Goal: Task Accomplishment & Management: Use online tool/utility

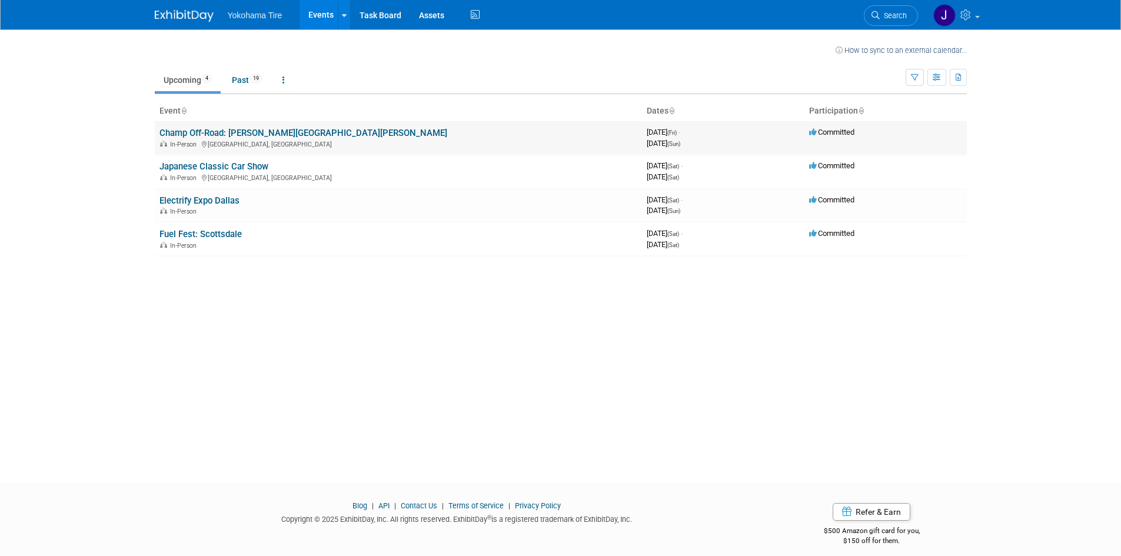
click at [177, 129] on link "Champ Off-Road: [PERSON_NAME][GEOGRAPHIC_DATA][PERSON_NAME]" at bounding box center [303, 133] width 288 height 11
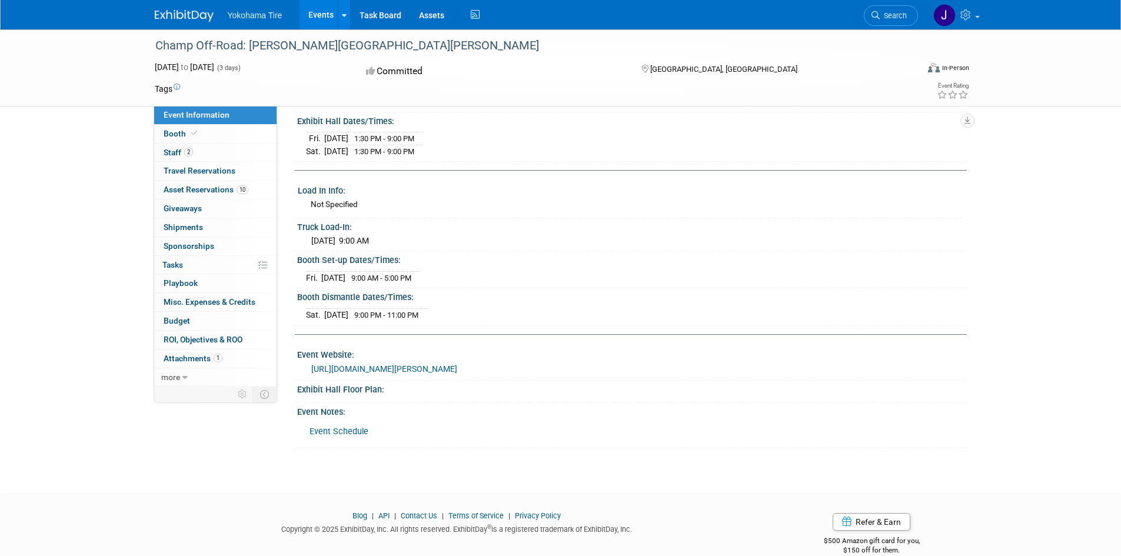
scroll to position [212, 0]
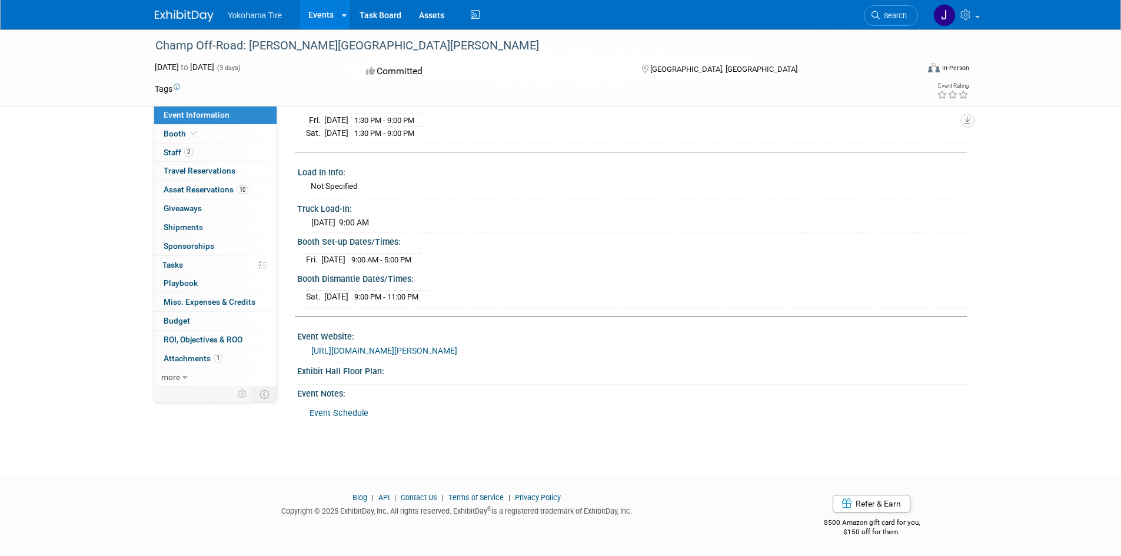
click at [331, 409] on link "Event Schedule" at bounding box center [338, 413] width 59 height 10
click at [168, 152] on span "Staff 2" at bounding box center [178, 152] width 29 height 9
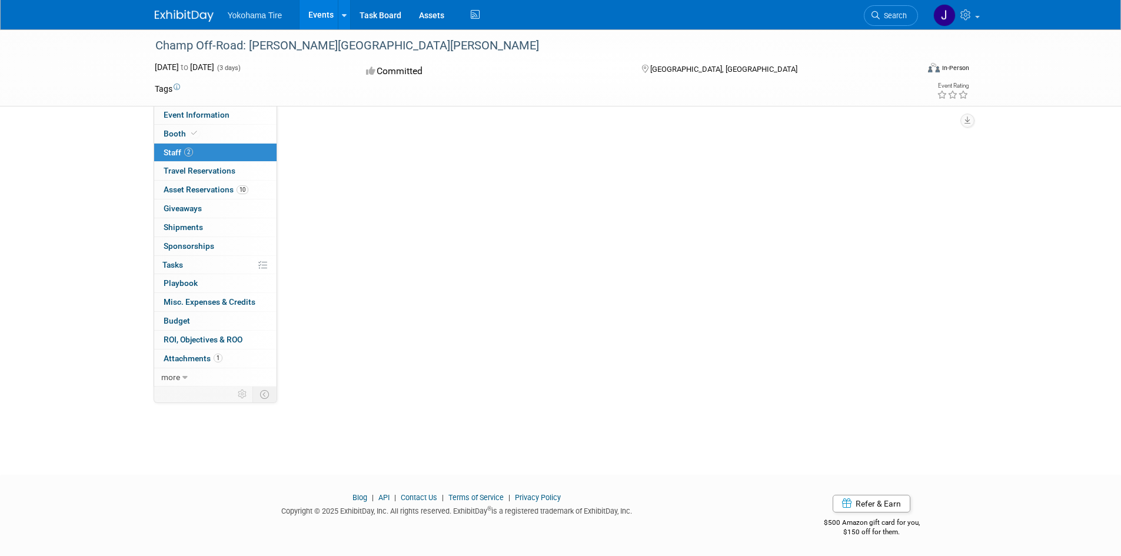
scroll to position [0, 0]
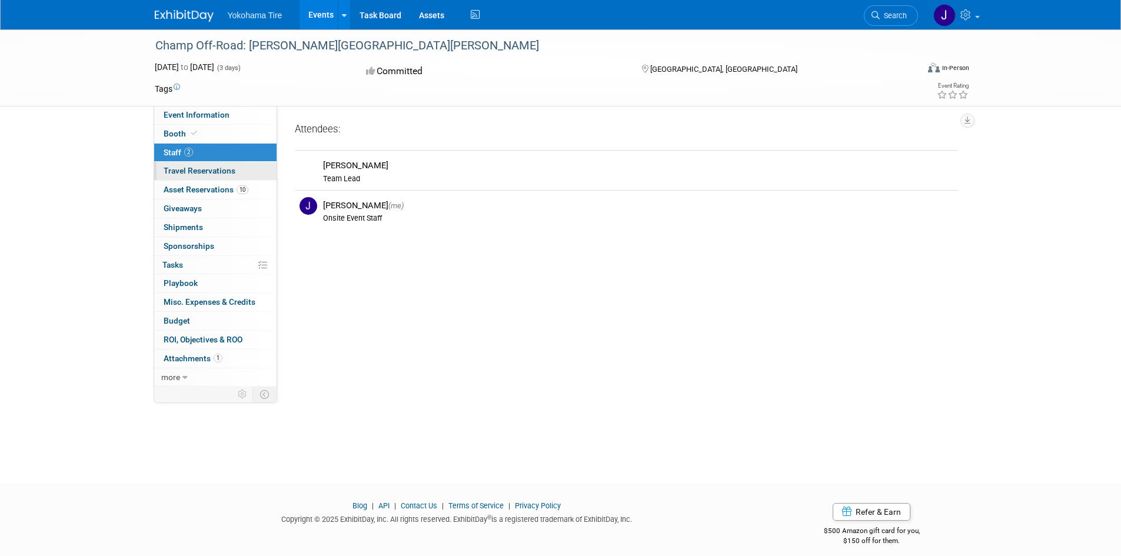
click at [176, 167] on span "Travel Reservations 0" at bounding box center [200, 170] width 72 height 9
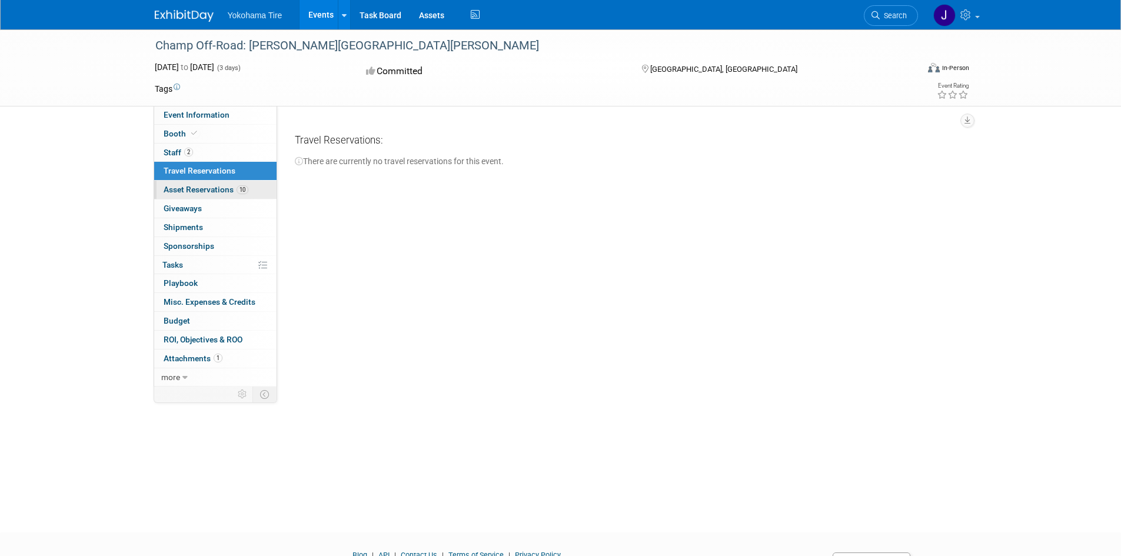
click at [183, 186] on span "Asset Reservations 10" at bounding box center [206, 189] width 85 height 9
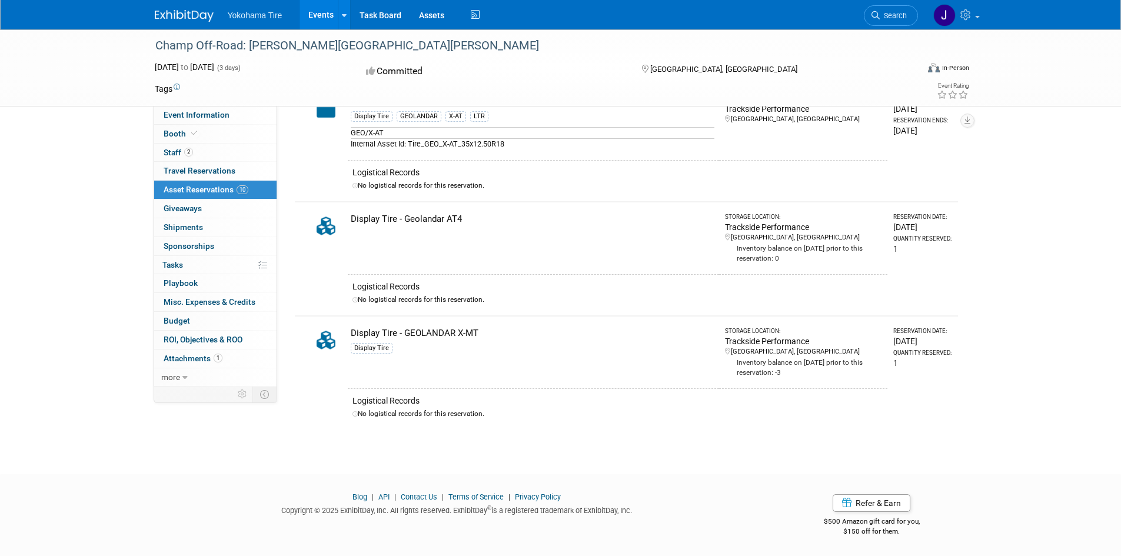
scroll to position [885, 0]
click at [206, 211] on link "0 Giveaways 0" at bounding box center [215, 208] width 122 height 18
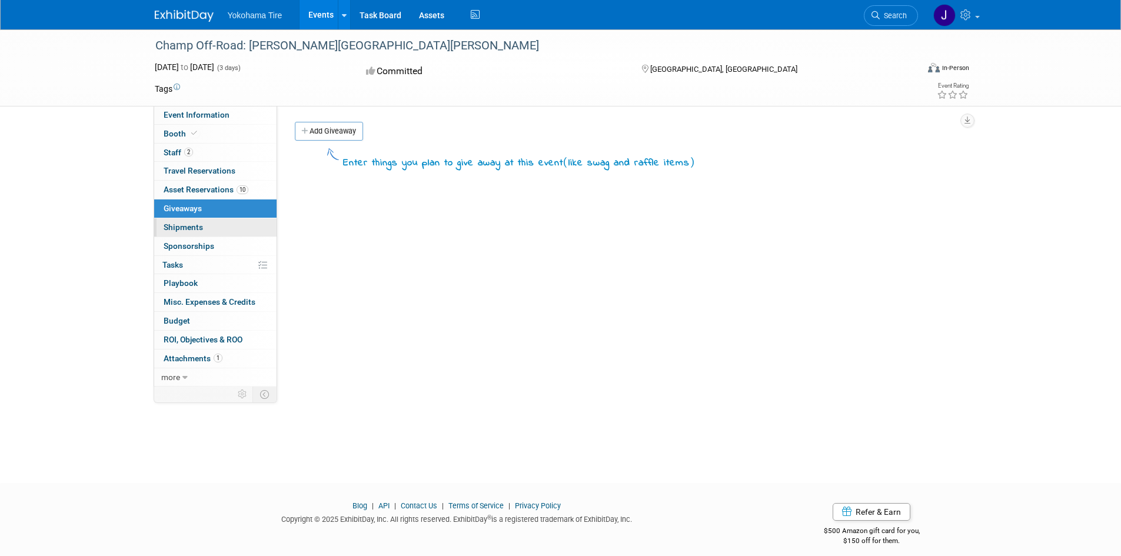
click at [208, 229] on link "0 Shipments 0" at bounding box center [215, 227] width 122 height 18
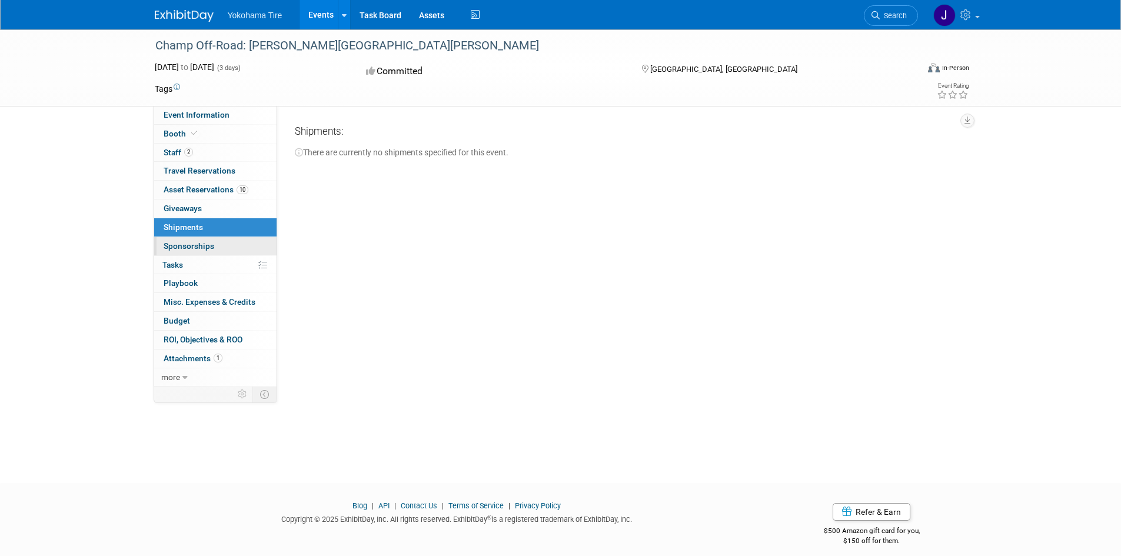
click at [208, 243] on span "Sponsorships 0" at bounding box center [189, 245] width 51 height 9
click at [197, 272] on link "0% Tasks 0%" at bounding box center [215, 265] width 122 height 18
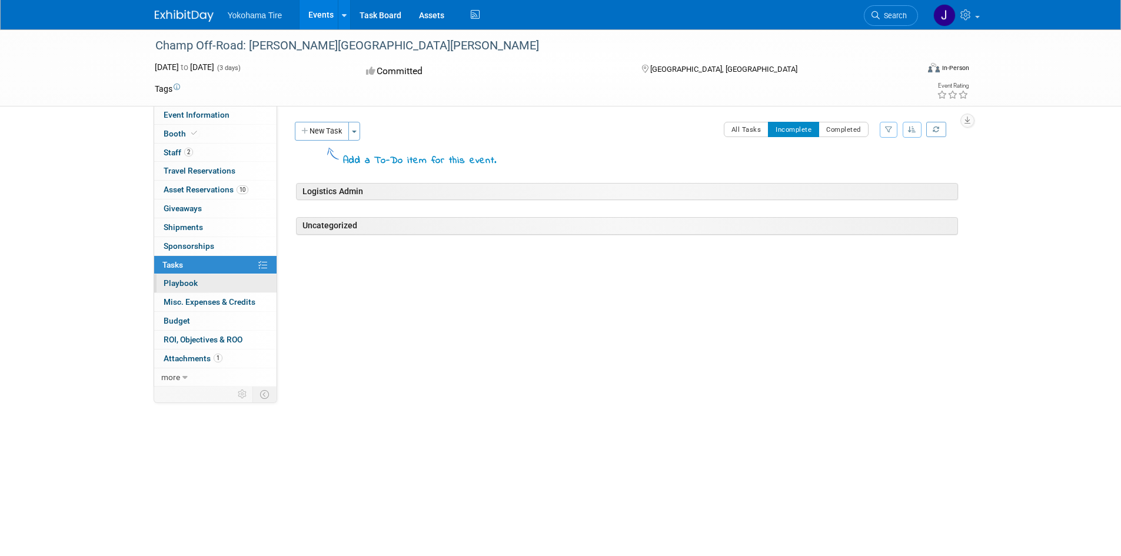
click at [193, 289] on link "0 Playbook 0" at bounding box center [215, 283] width 122 height 18
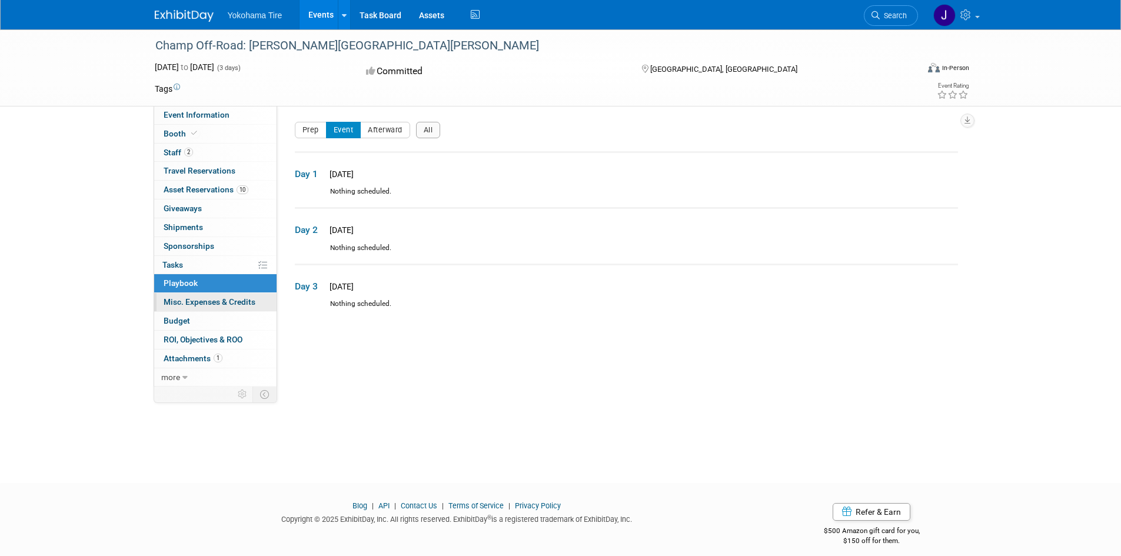
click at [195, 305] on span "Misc. Expenses & Credits 0" at bounding box center [210, 301] width 92 height 9
click at [0, 0] on div at bounding box center [0, 0] width 0 height 0
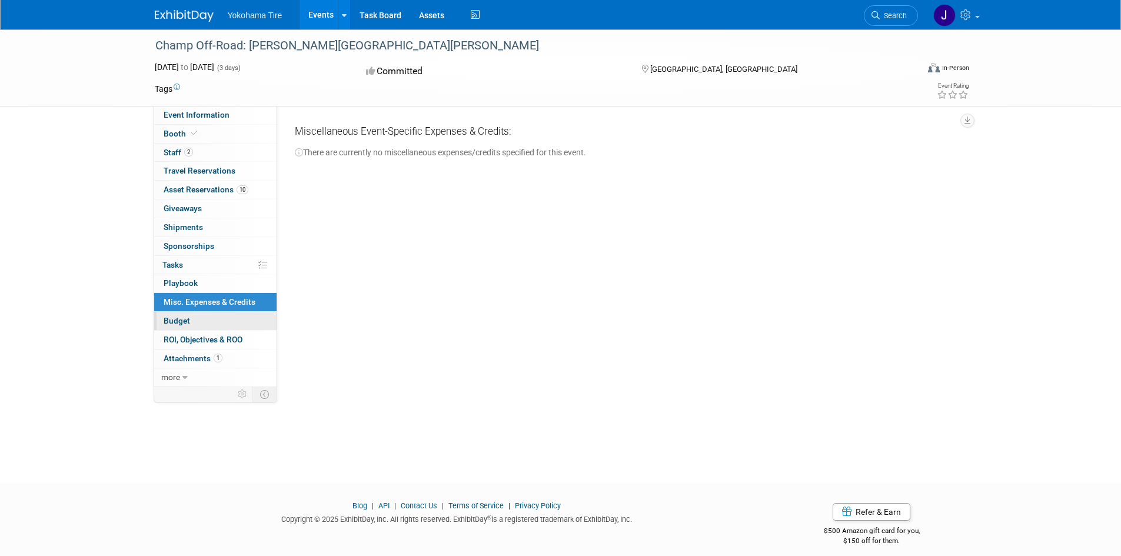
click at [195, 322] on link "Budget" at bounding box center [215, 321] width 122 height 18
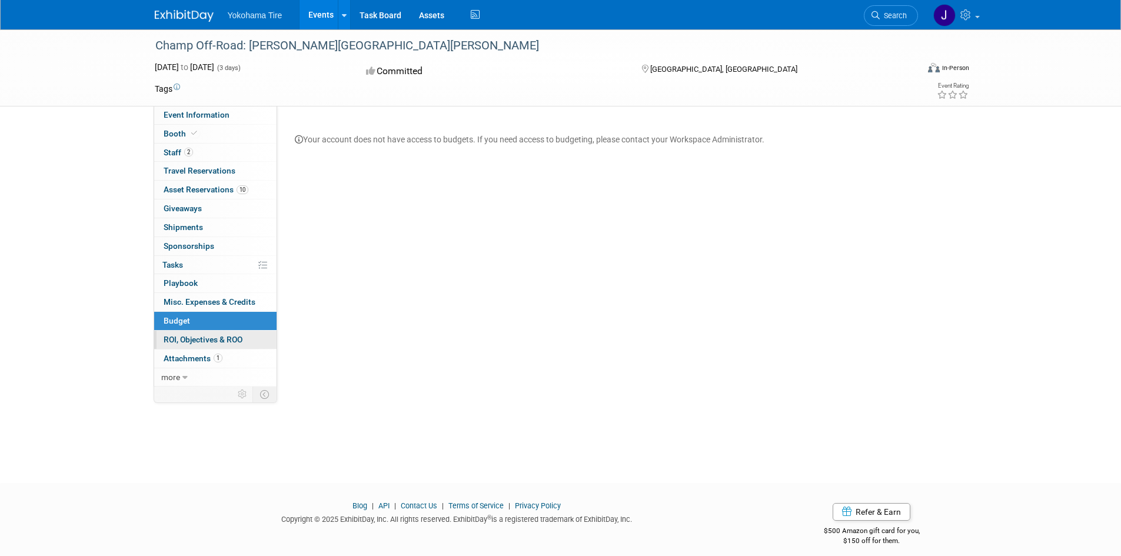
click at [194, 342] on span "ROI, Objectives & ROO 0" at bounding box center [203, 339] width 79 height 9
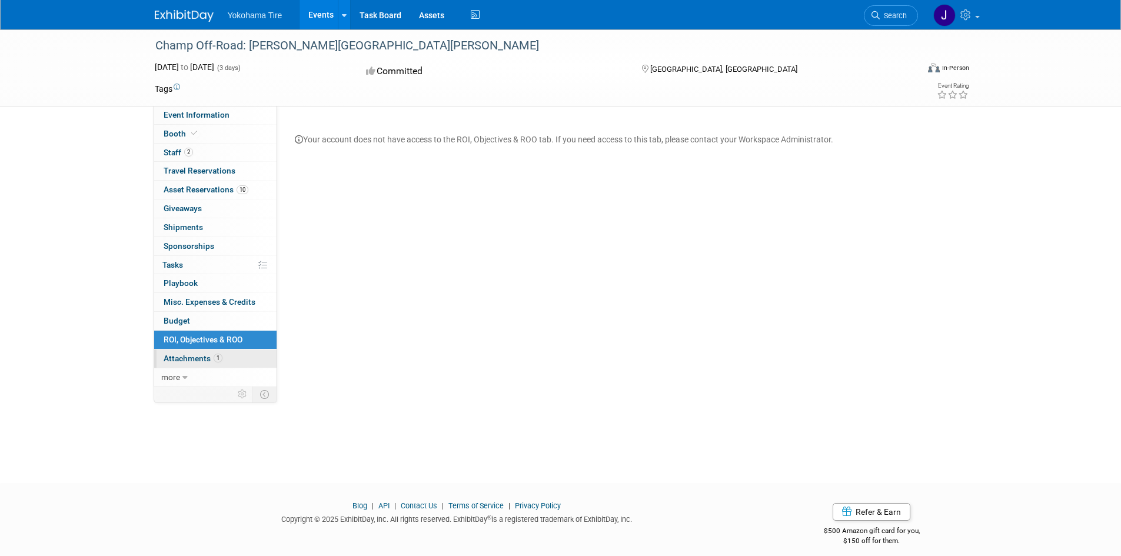
click at [198, 354] on span "Attachments 1" at bounding box center [193, 358] width 59 height 9
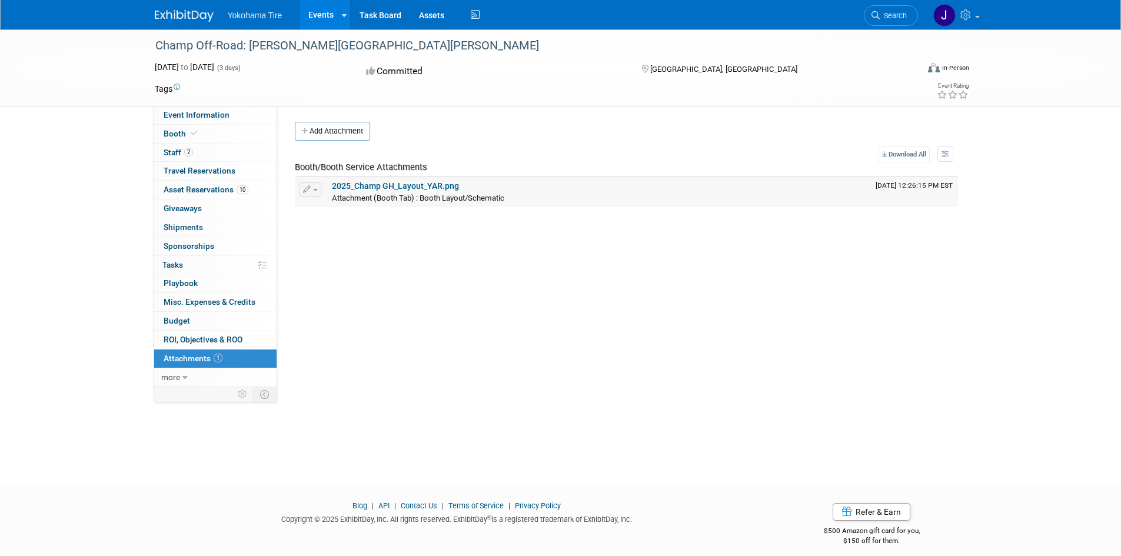
click at [412, 184] on link "2025_Champ GH_Layout_YAR.png" at bounding box center [395, 185] width 127 height 9
click at [184, 375] on icon at bounding box center [184, 378] width 5 height 8
click at [194, 397] on span "Event Binder (.pdf export)" at bounding box center [211, 395] width 94 height 9
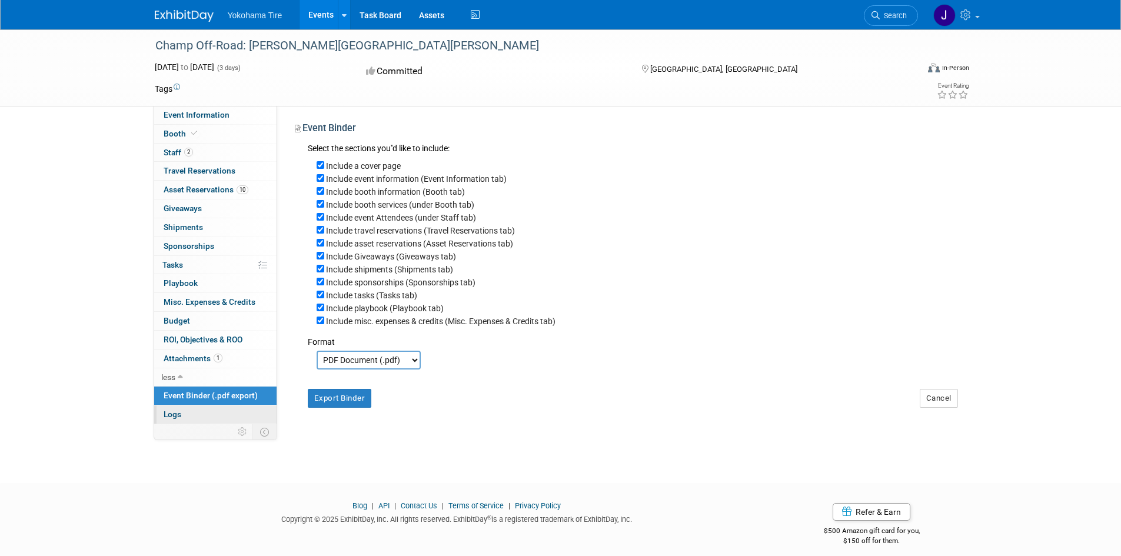
click at [172, 413] on span "Logs" at bounding box center [173, 413] width 18 height 9
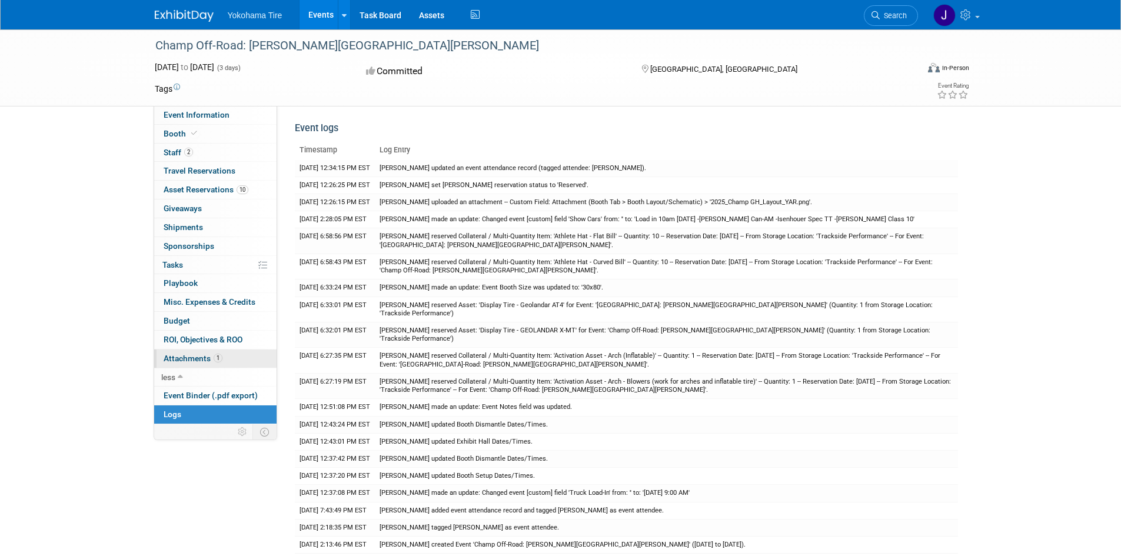
click at [185, 355] on span "Attachments 1" at bounding box center [193, 358] width 59 height 9
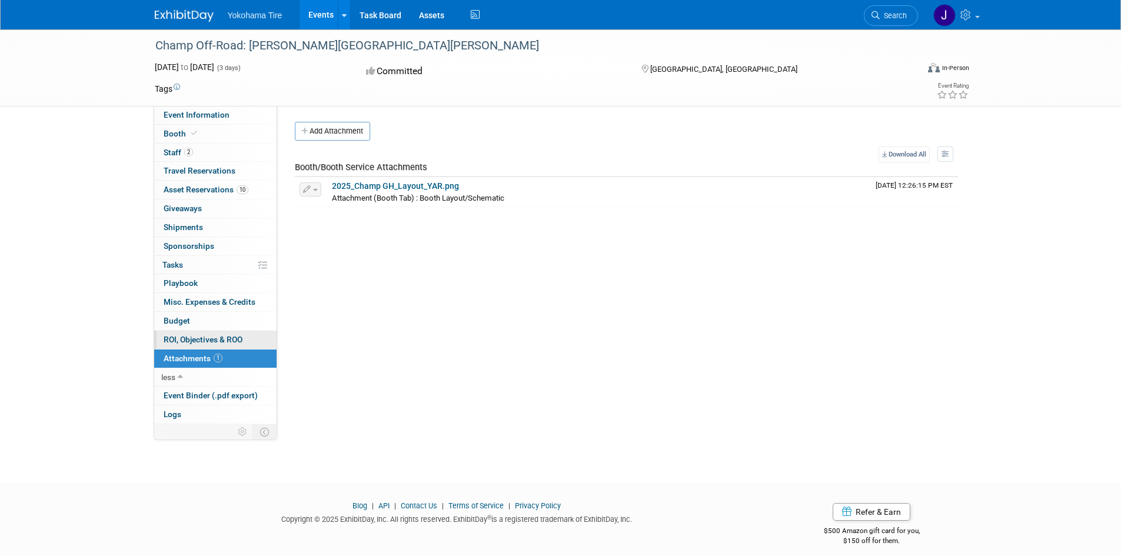
click at [191, 339] on span "ROI, Objectives & ROO 0" at bounding box center [203, 339] width 79 height 9
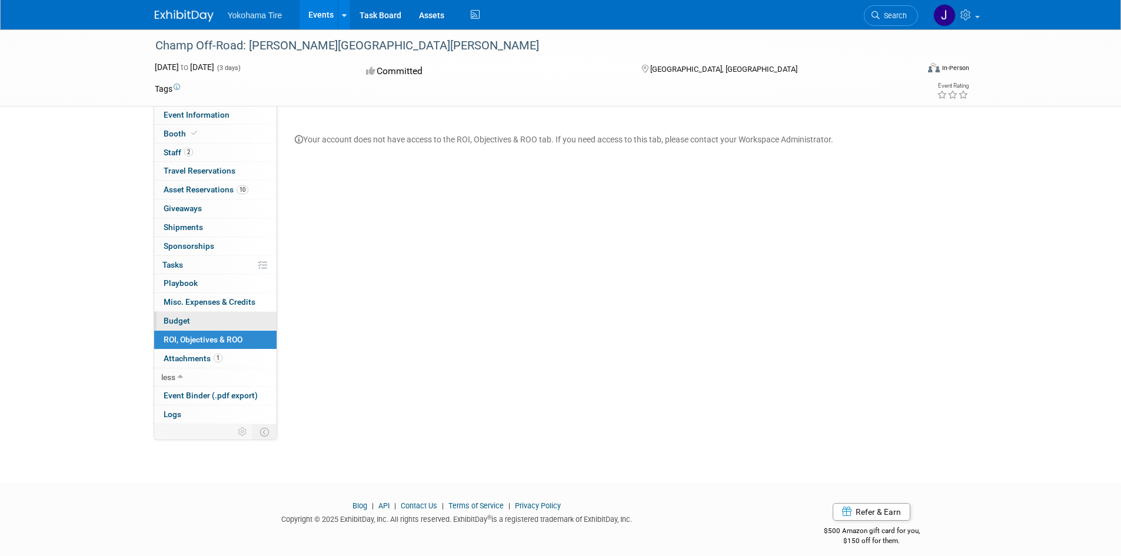
click at [193, 322] on link "Budget" at bounding box center [215, 321] width 122 height 18
click at [196, 302] on span "Misc. Expenses & Credits 0" at bounding box center [210, 301] width 92 height 9
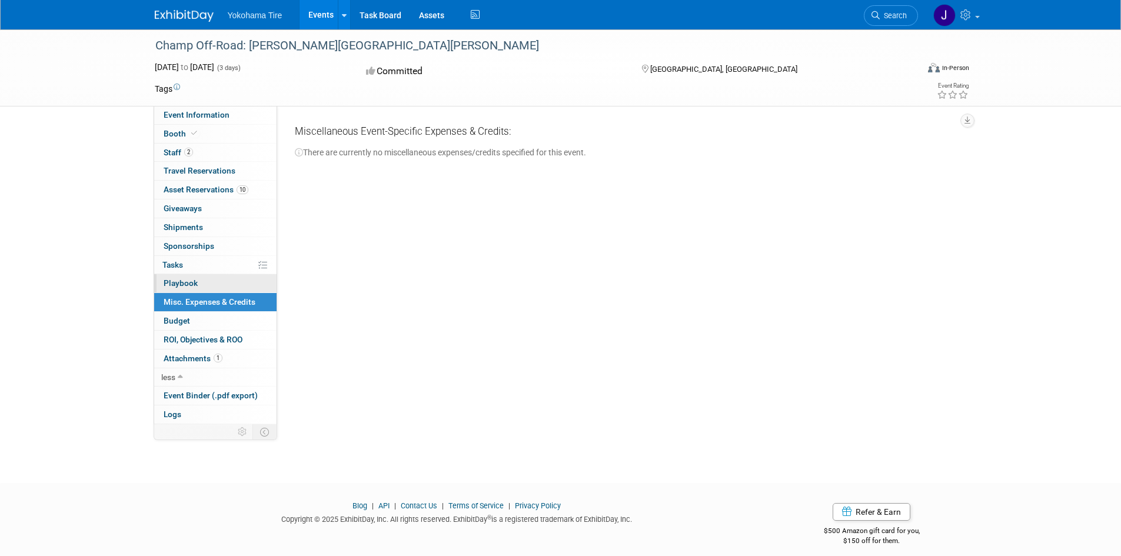
click at [197, 285] on link "0 Playbook 0" at bounding box center [215, 283] width 122 height 18
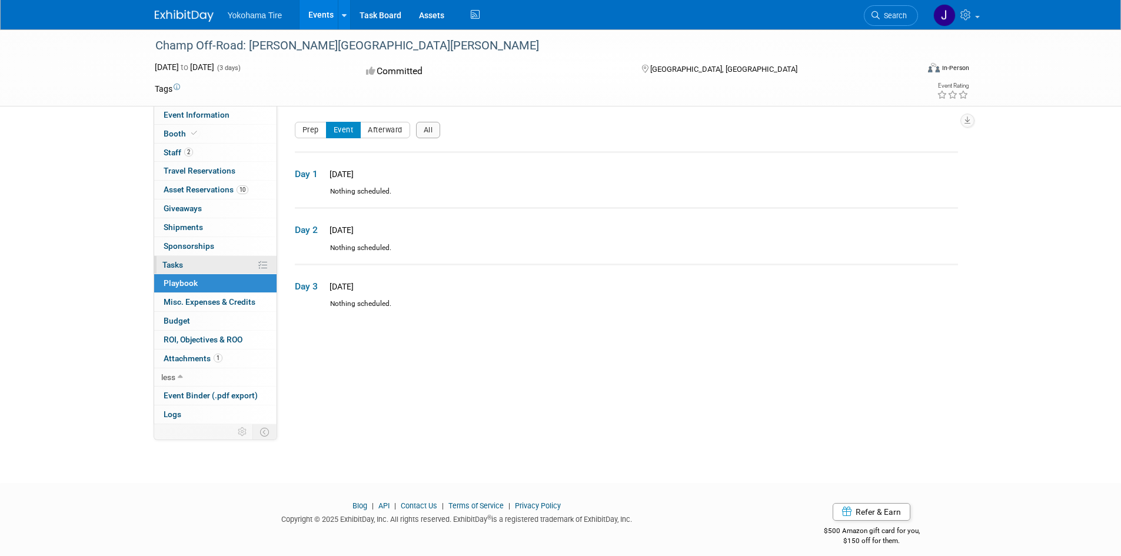
click at [198, 265] on link "0% Tasks 0%" at bounding box center [215, 265] width 122 height 18
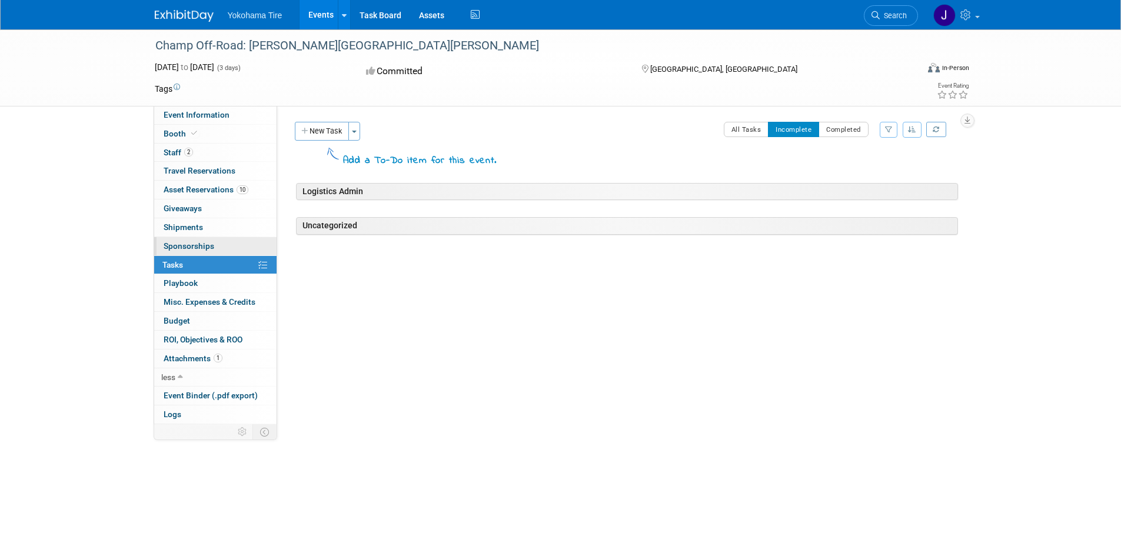
click at [198, 249] on span "Sponsorships 0" at bounding box center [189, 245] width 51 height 9
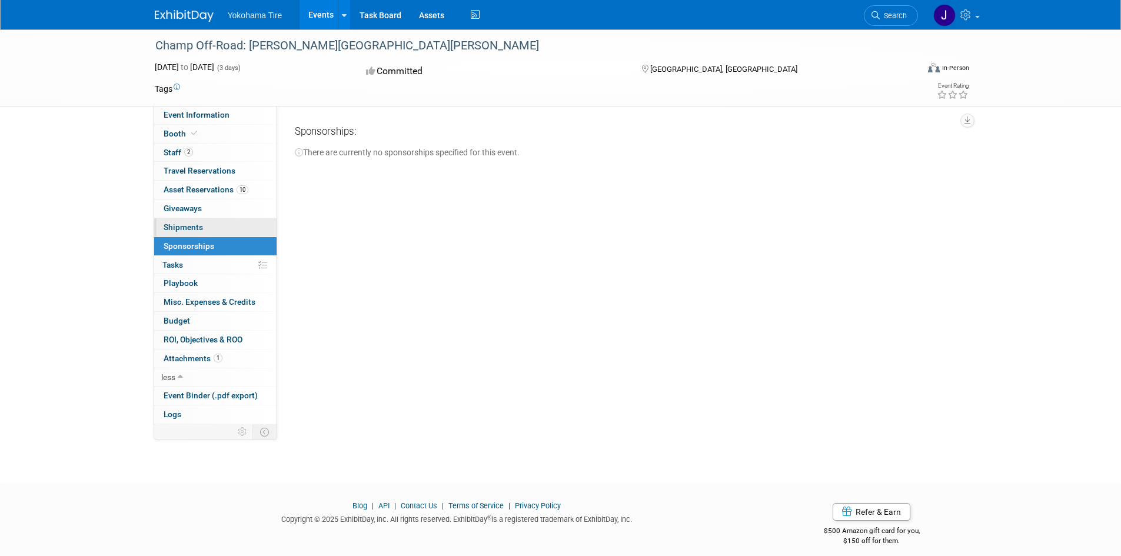
click at [192, 225] on span "Shipments 0" at bounding box center [183, 226] width 39 height 9
click at [196, 208] on span "Giveaways 0" at bounding box center [183, 208] width 38 height 9
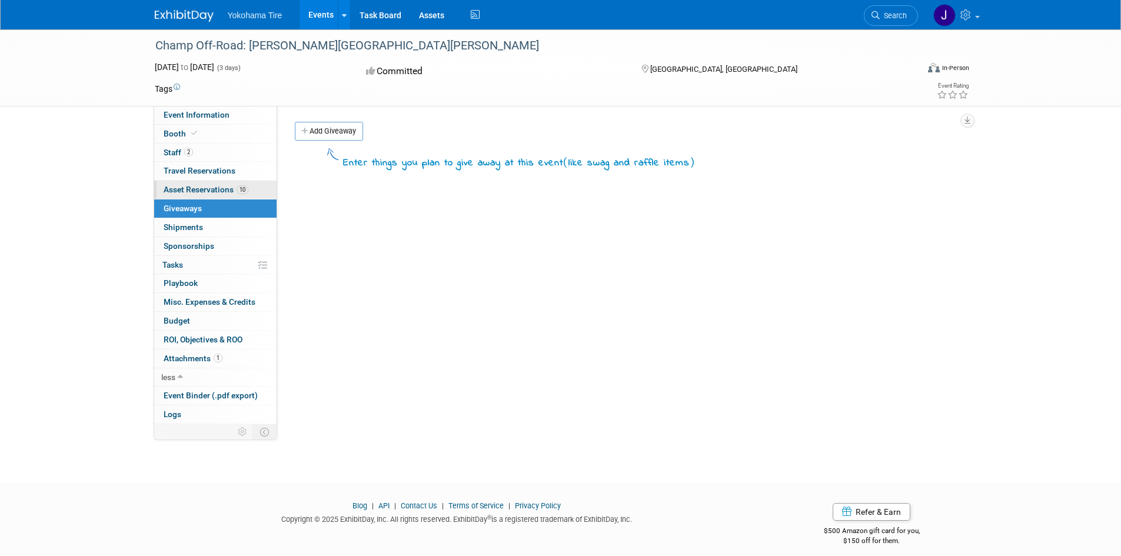
click at [202, 187] on span "Asset Reservations 10" at bounding box center [206, 189] width 85 height 9
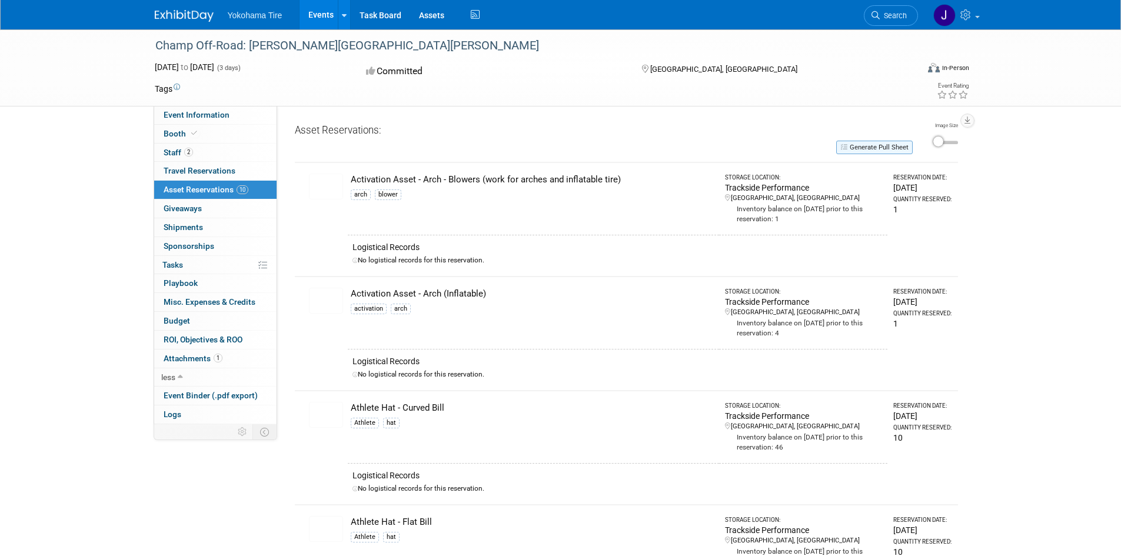
click at [872, 146] on button "Generate Pull Sheet" at bounding box center [874, 148] width 76 height 14
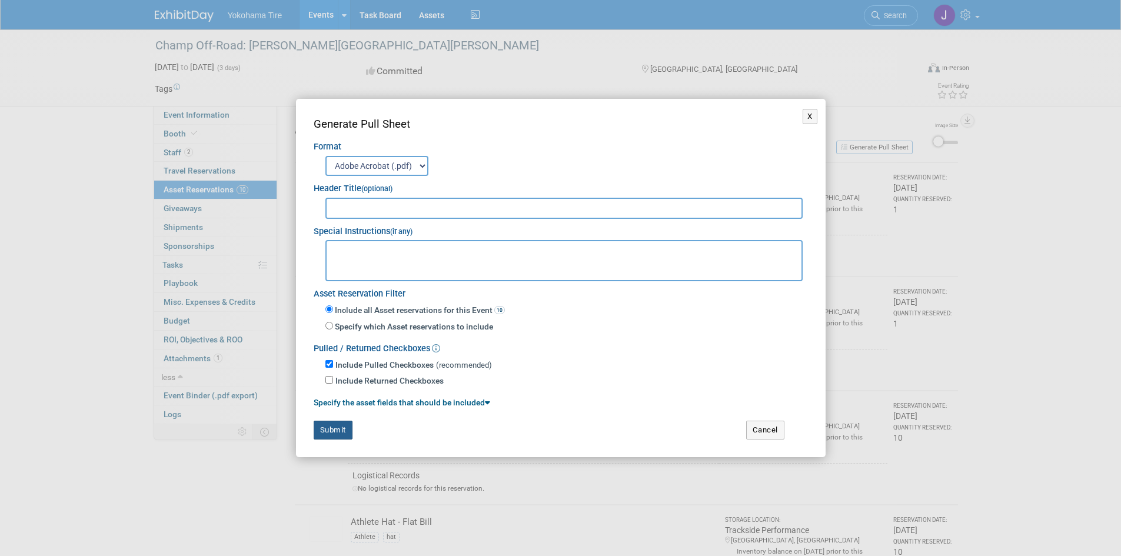
click at [334, 428] on button "Submit" at bounding box center [333, 430] width 39 height 19
